Goal: Information Seeking & Learning: Compare options

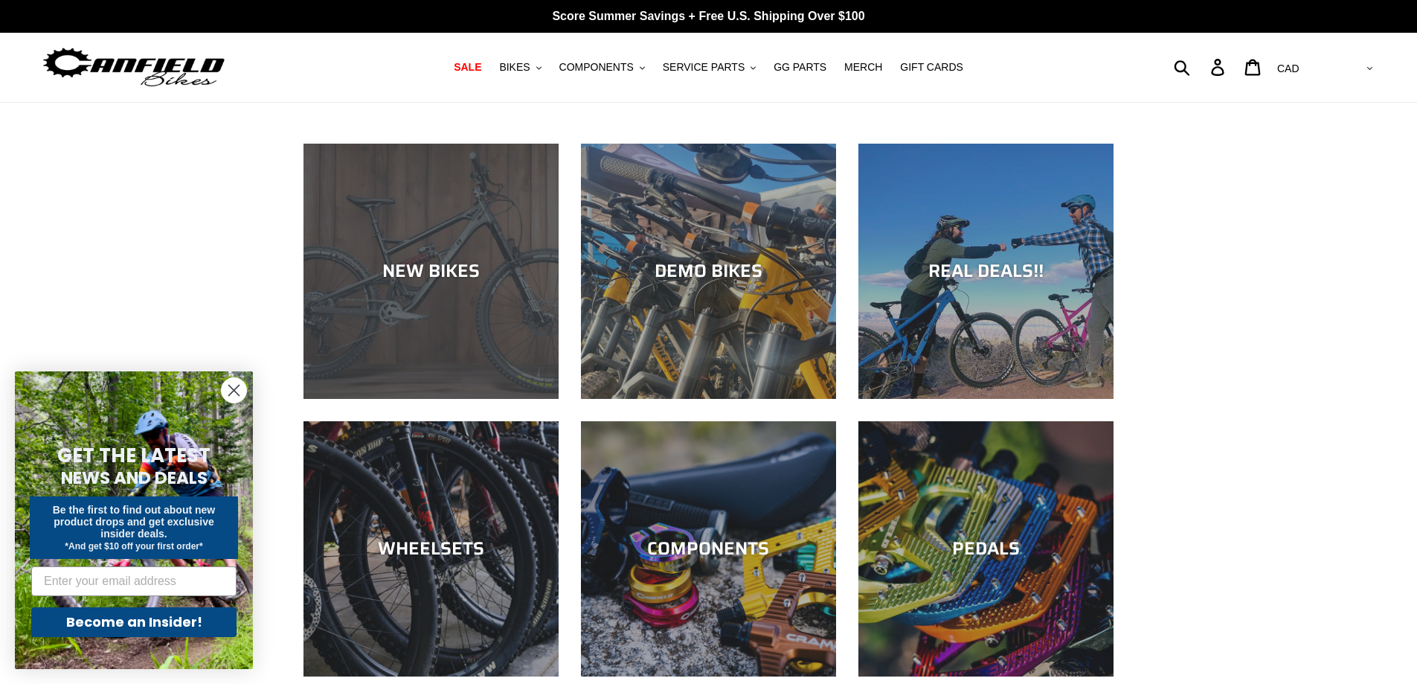
click at [491, 280] on div "NEW BIKES" at bounding box center [431, 271] width 255 height 22
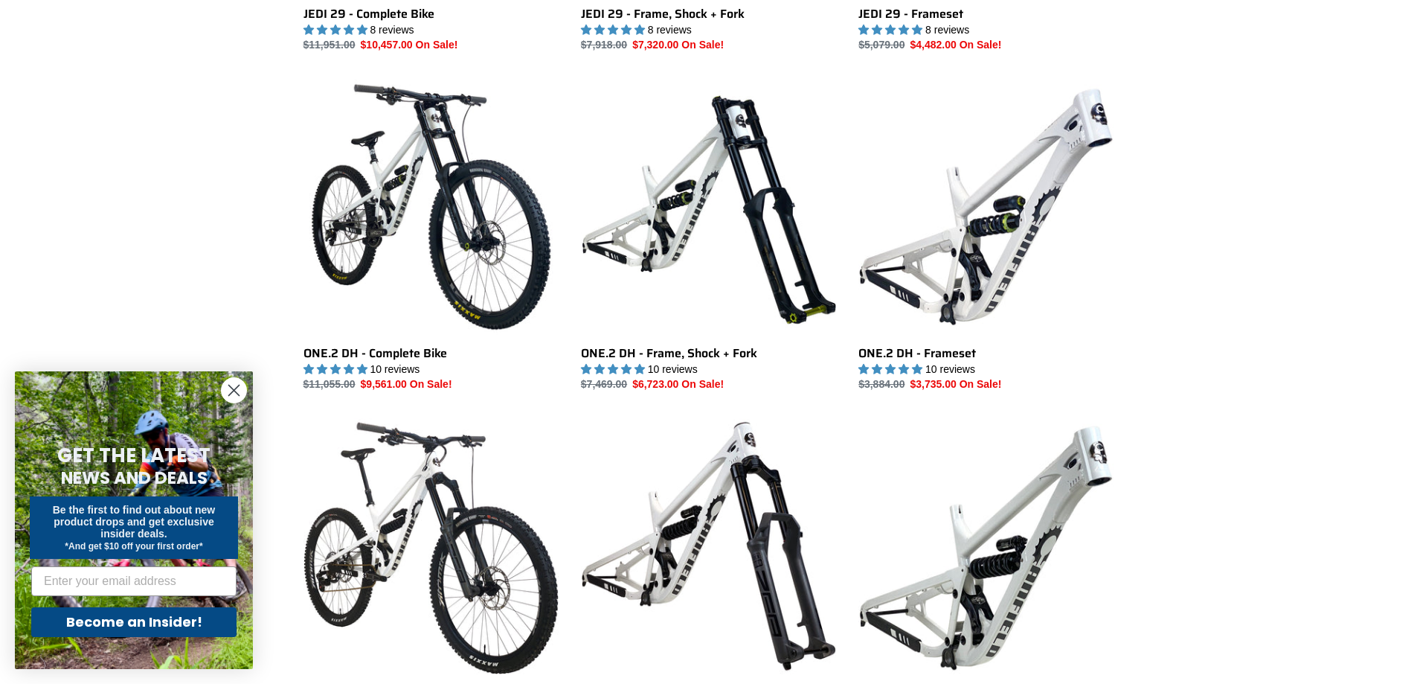
scroll to position [521, 0]
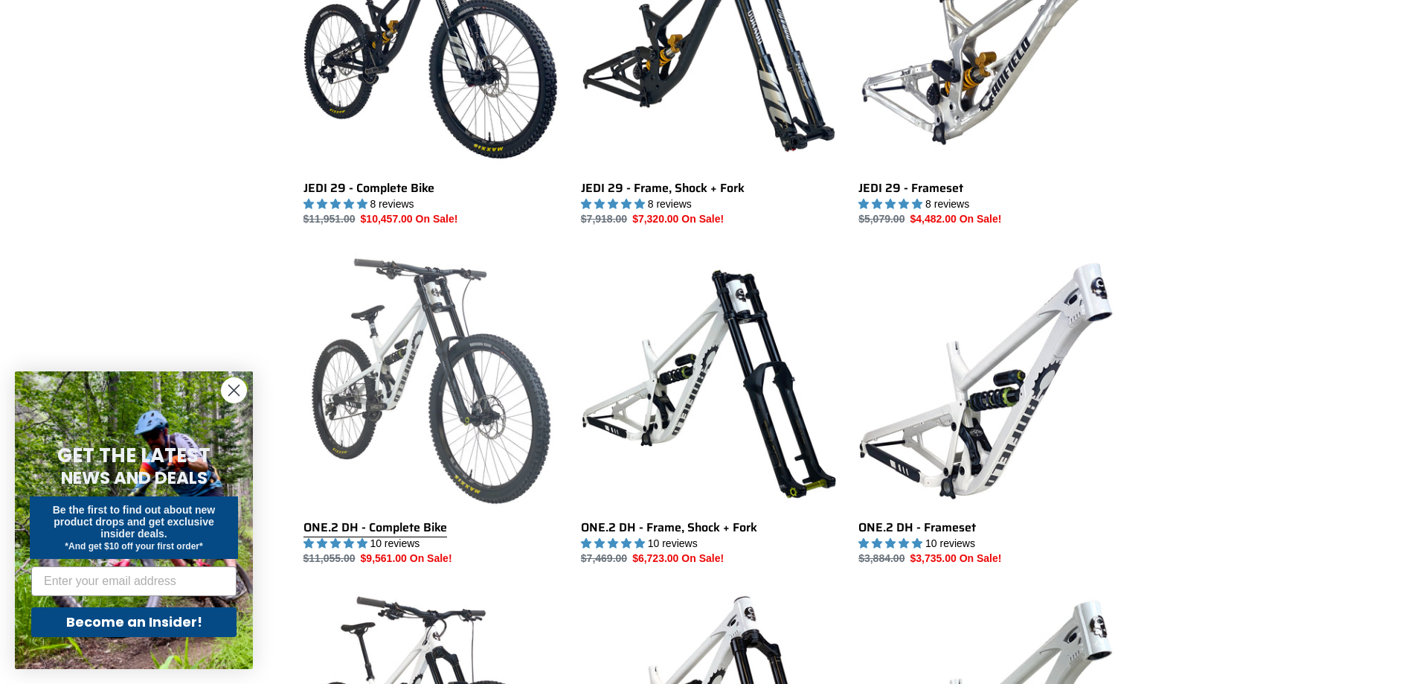
click at [427, 366] on link "ONE.2 DH - Complete Bike" at bounding box center [431, 409] width 255 height 313
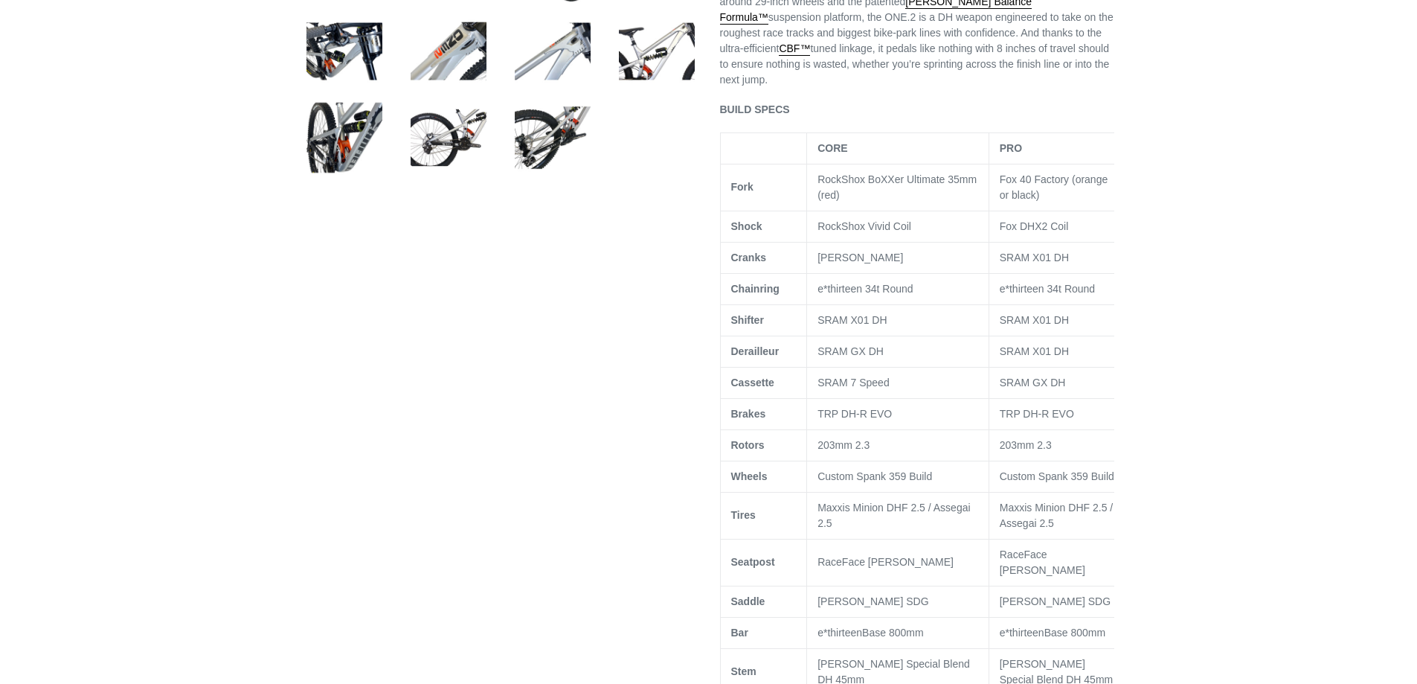
select select "highest-rating"
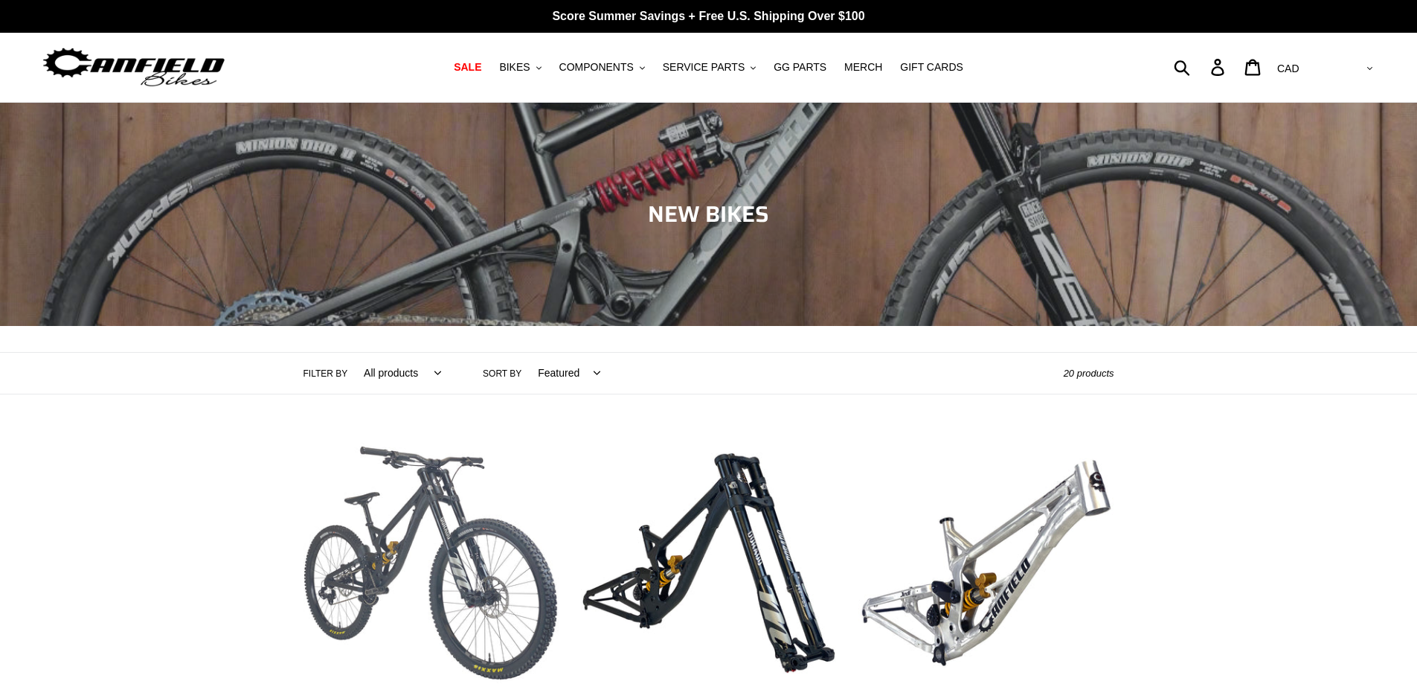
scroll to position [347, 0]
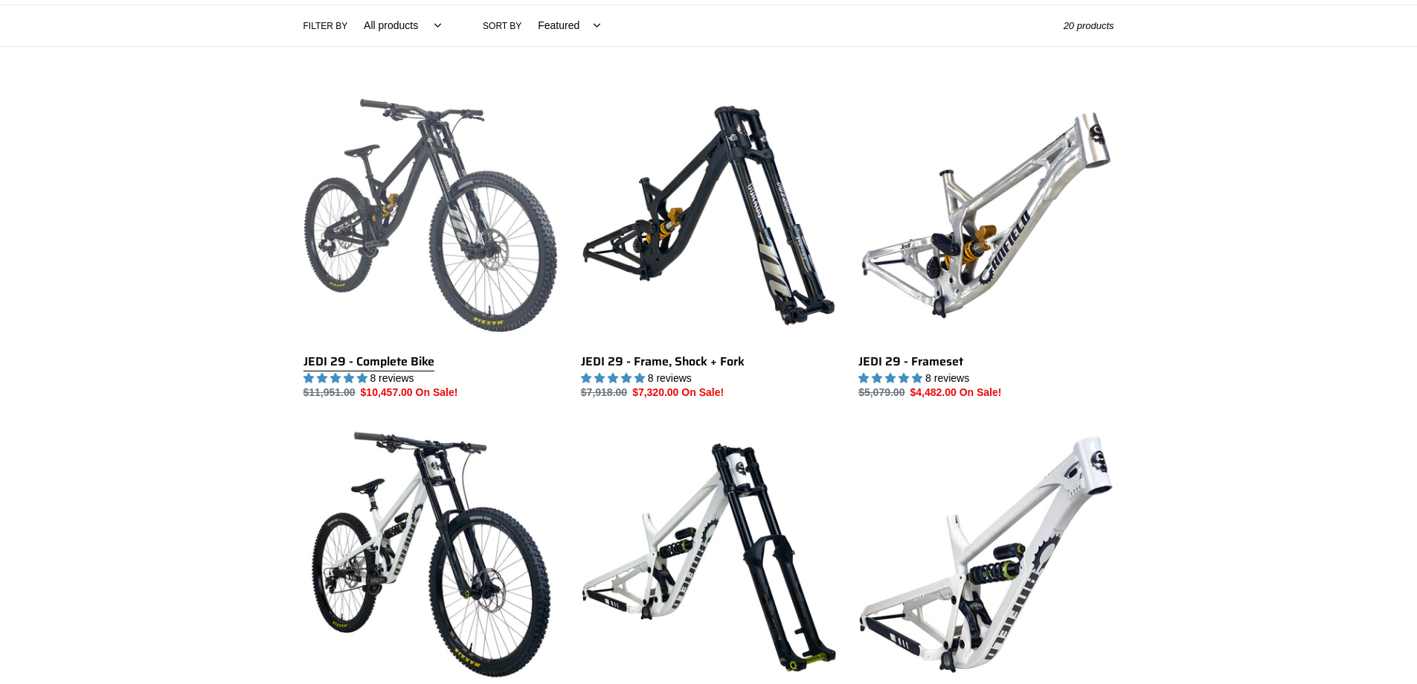
click at [469, 229] on link "JEDI 29 - Complete Bike" at bounding box center [431, 244] width 255 height 313
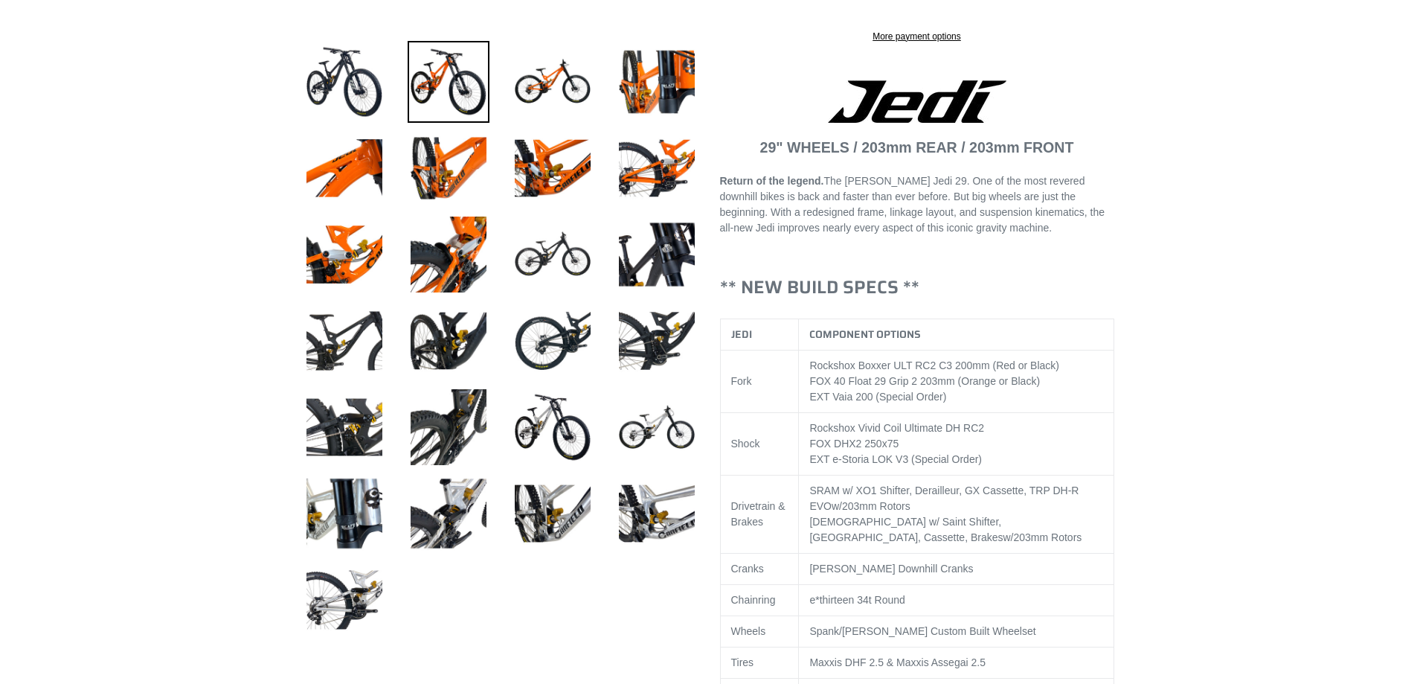
select select "highest-rating"
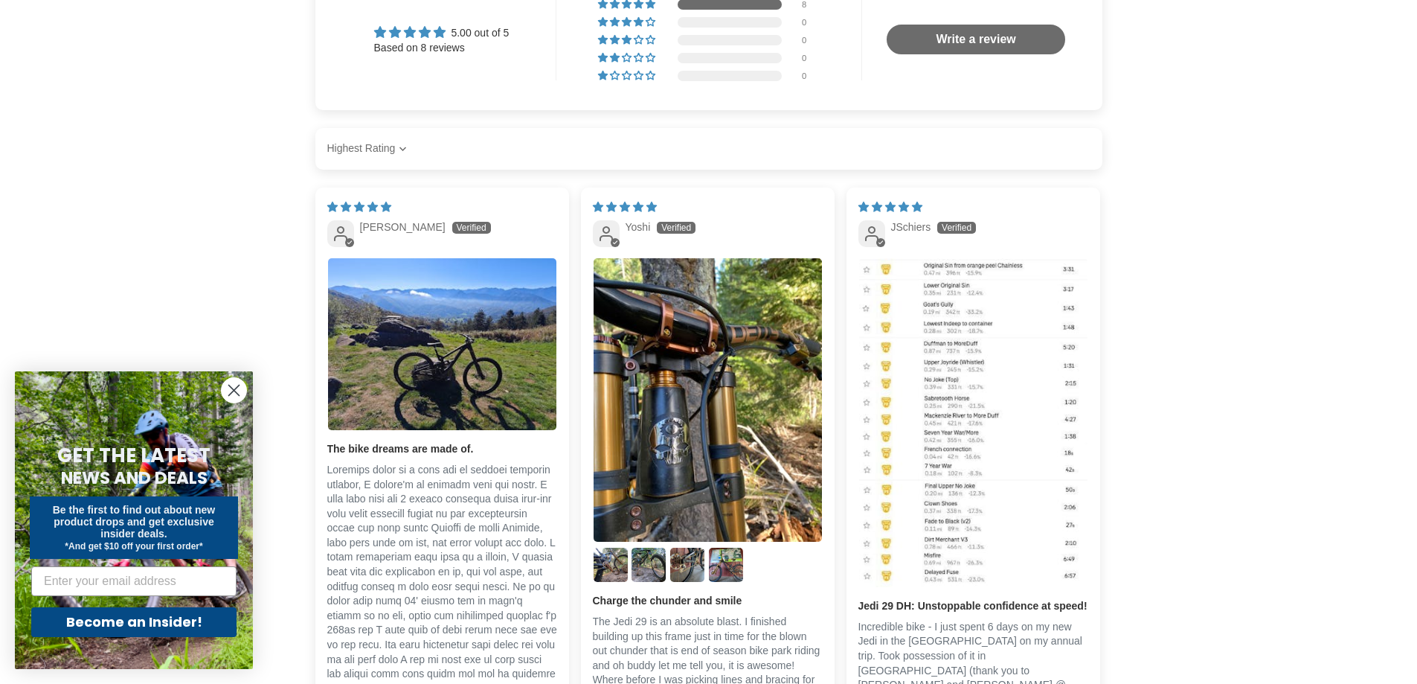
scroll to position [3819, 0]
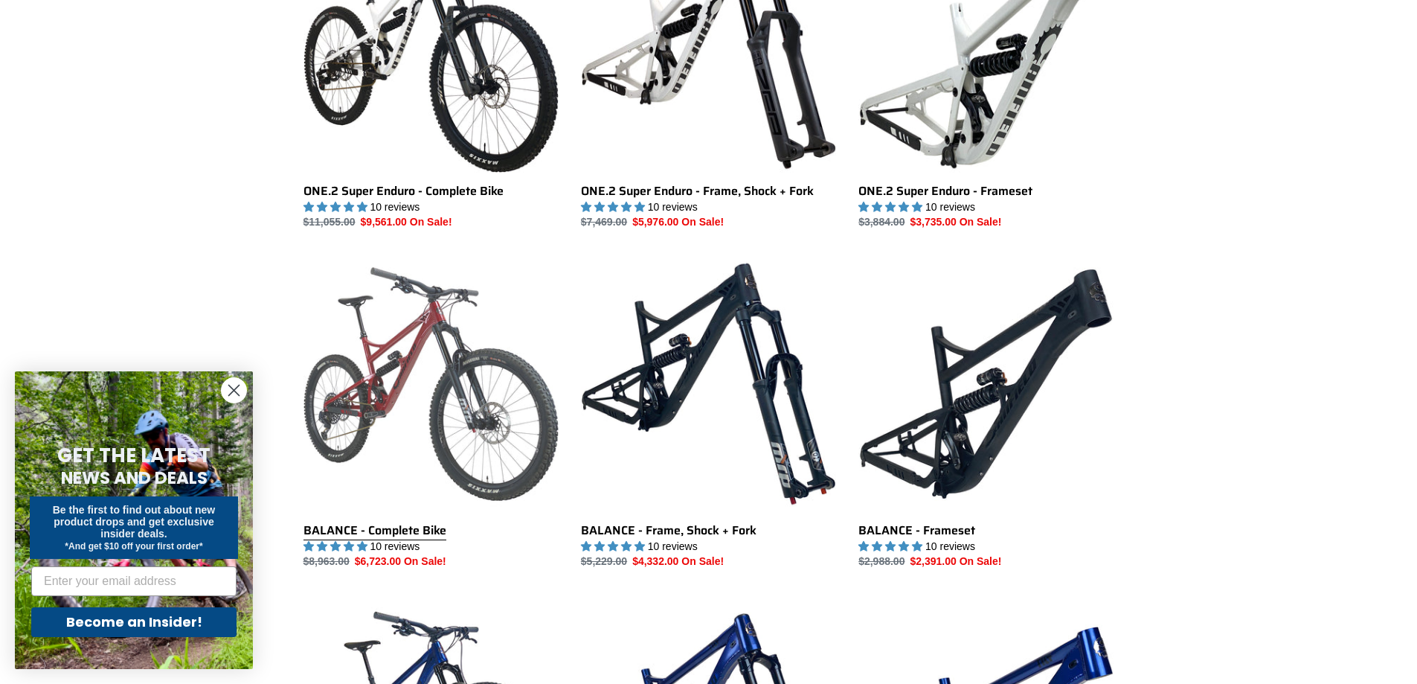
scroll to position [1042, 0]
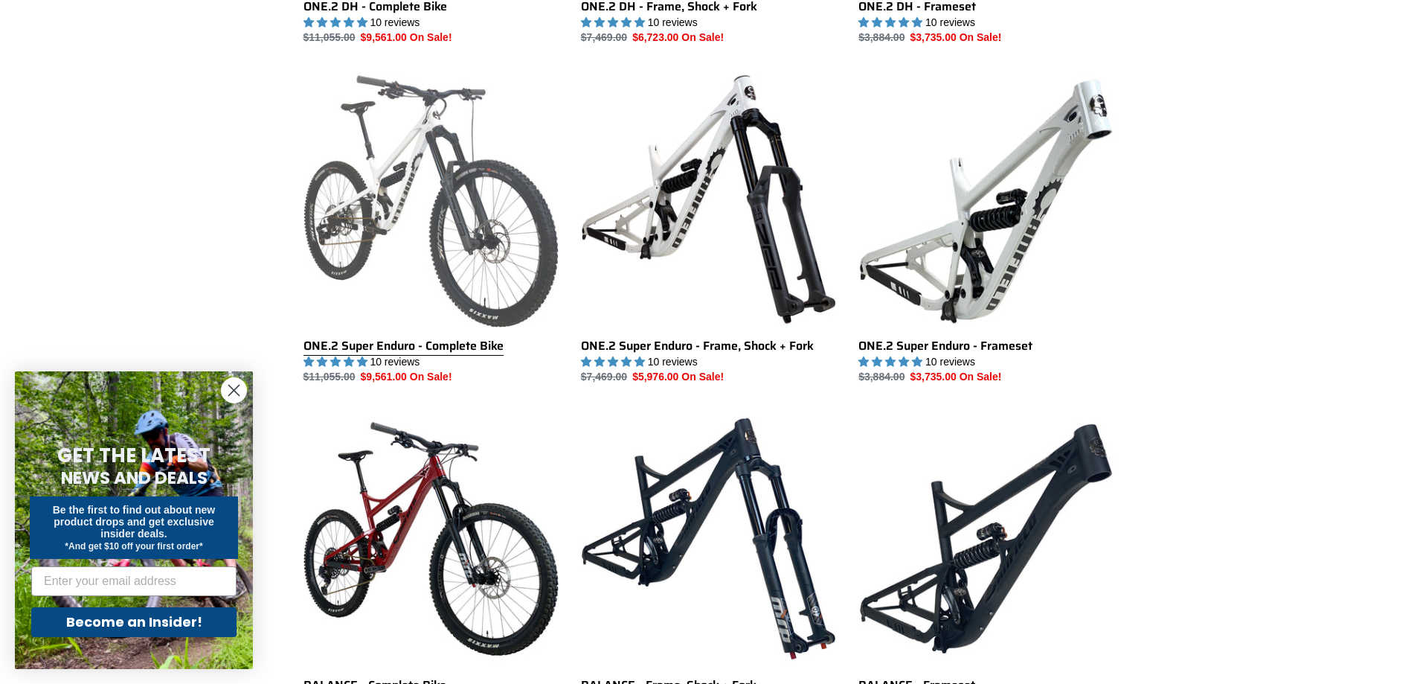
click at [426, 182] on link "ONE.2 Super Enduro - Complete Bike" at bounding box center [431, 227] width 255 height 313
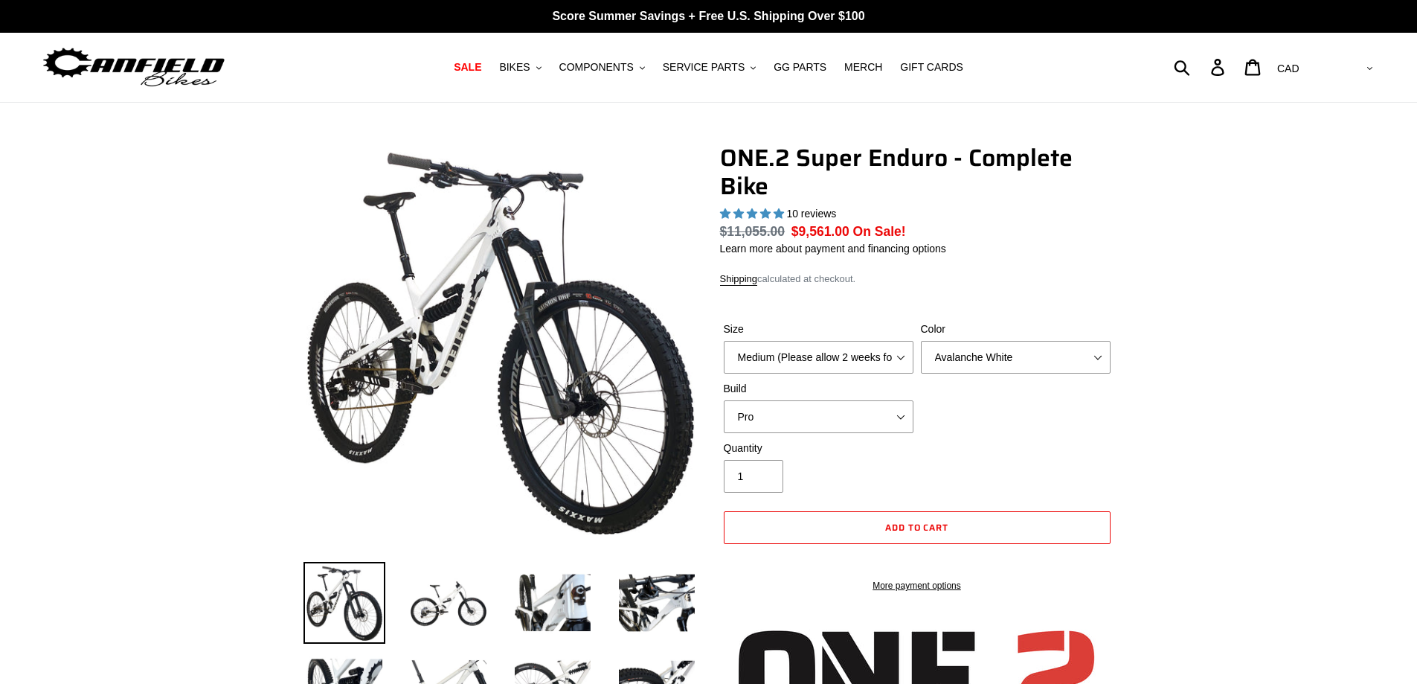
select select "highest-rating"
